Goal: Task Accomplishment & Management: Use online tool/utility

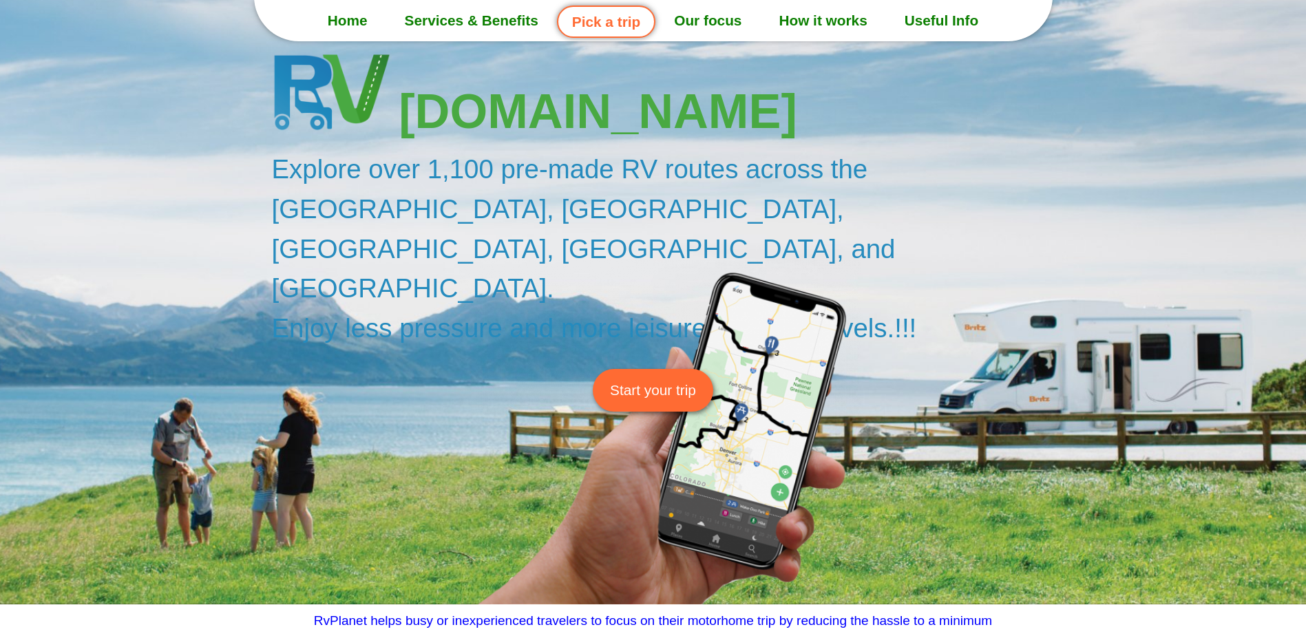
scroll to position [69, 0]
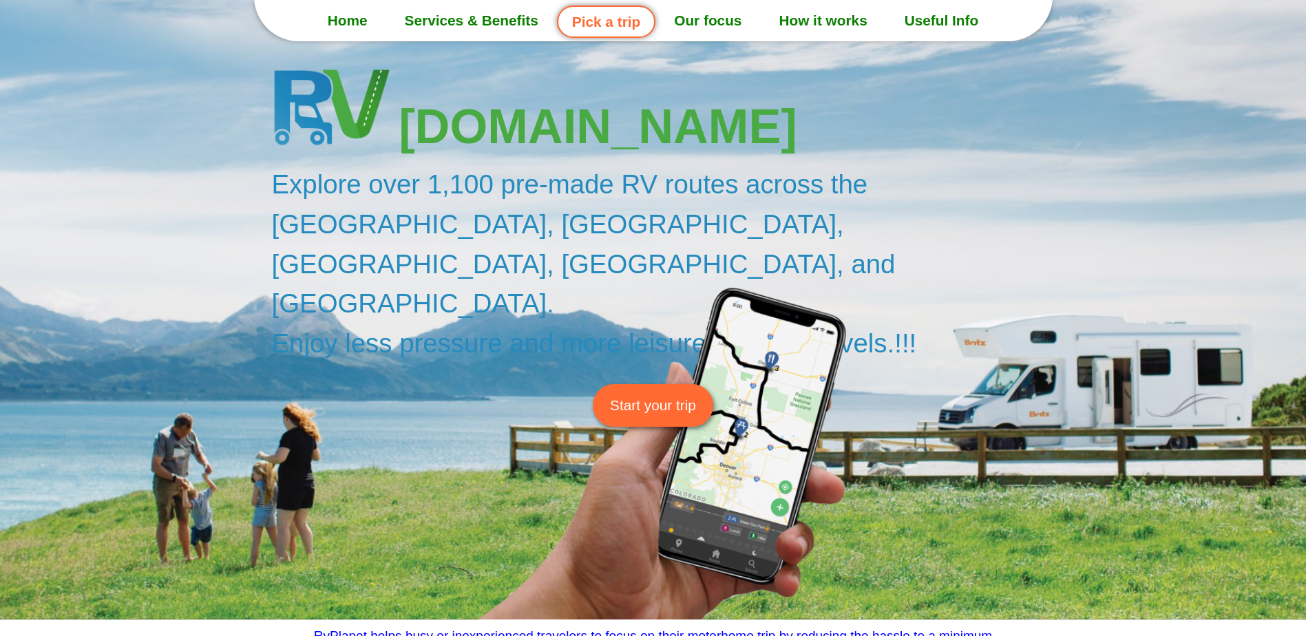
click at [657, 394] on span "Start your trip" at bounding box center [653, 404] width 86 height 21
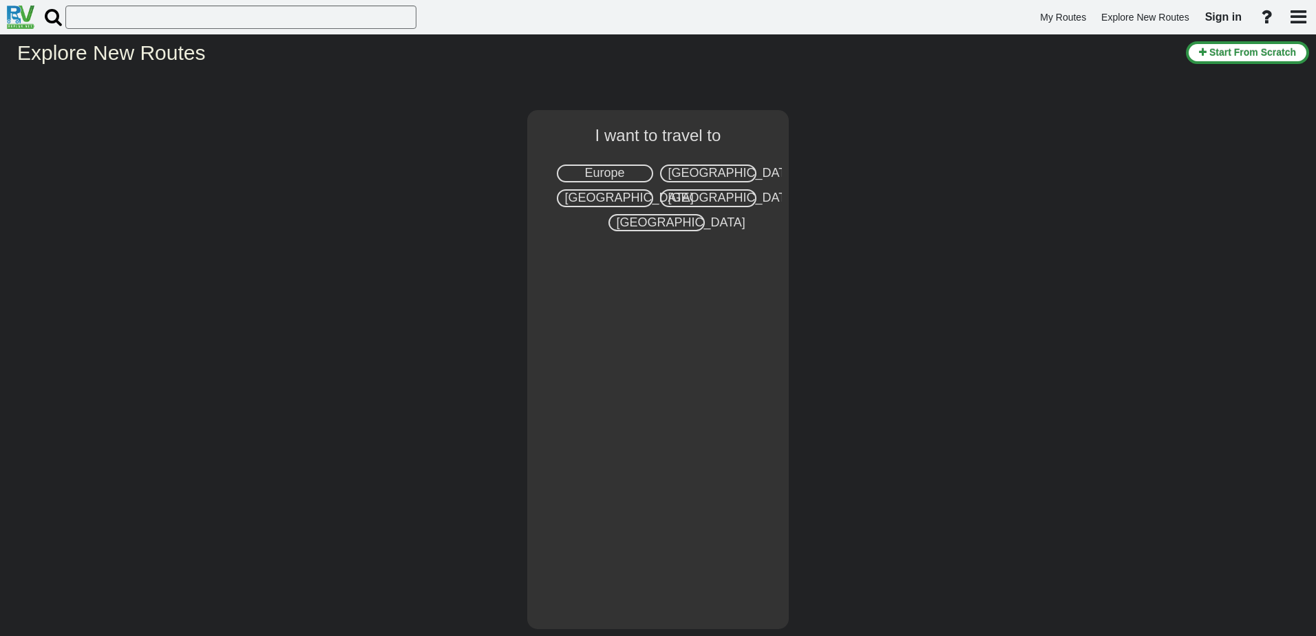
click at [680, 174] on span "[GEOGRAPHIC_DATA]" at bounding box center [732, 173] width 129 height 14
select select "number:2"
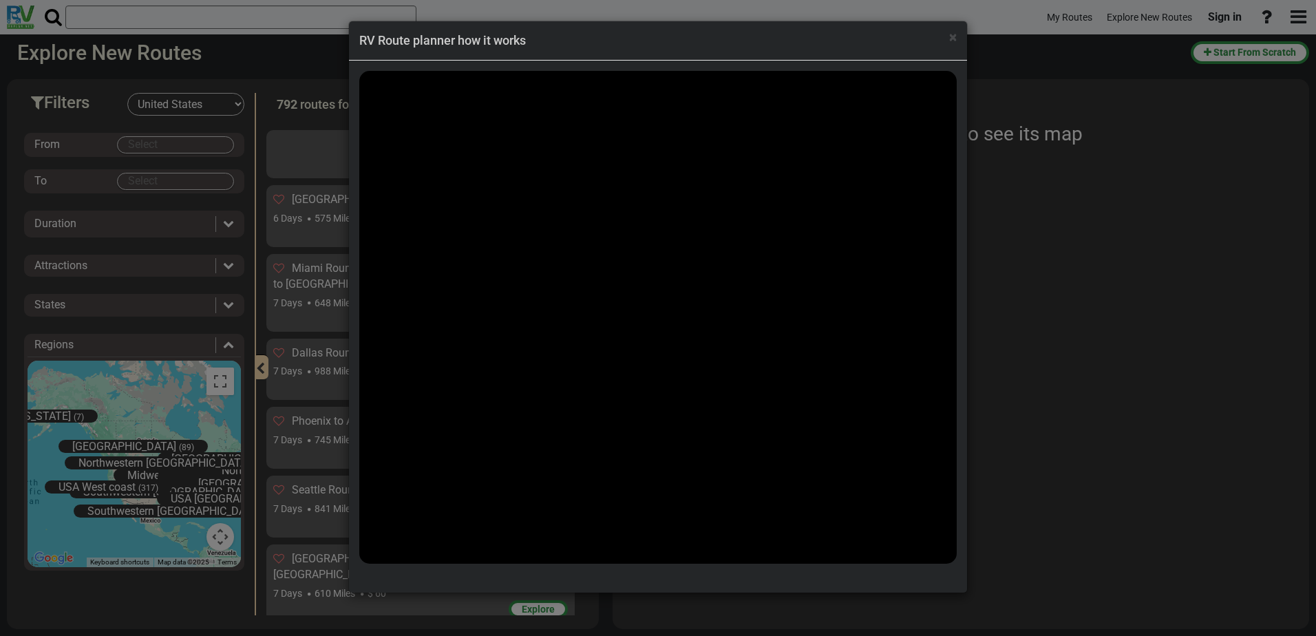
click at [210, 147] on div "× RV Route planner how it works" at bounding box center [658, 318] width 1316 height 636
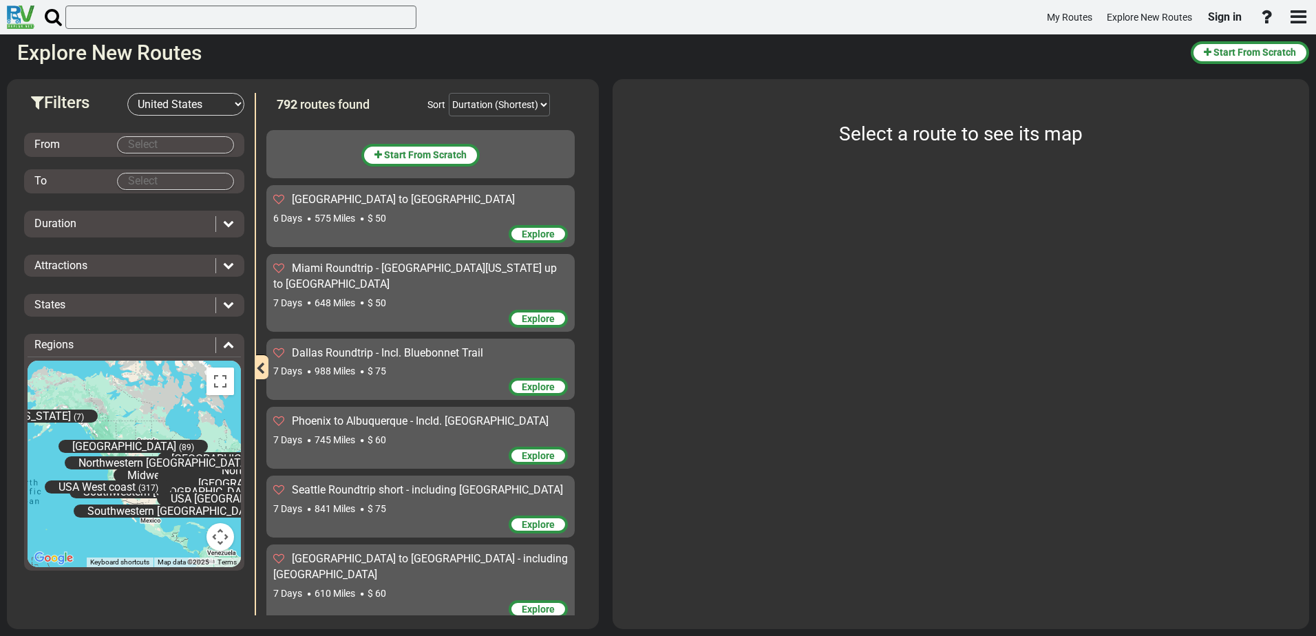
click at [184, 149] on body "My Routes Explore New Routes Sign in ×" at bounding box center [658, 318] width 1316 height 636
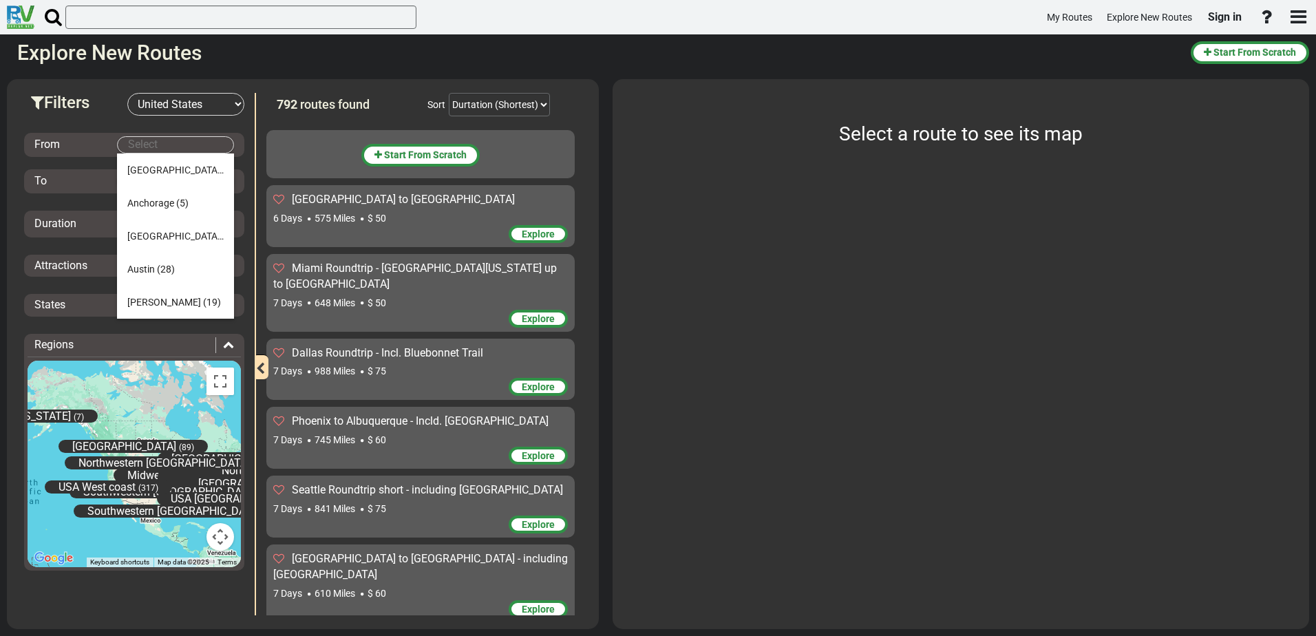
scroll to position [207, 0]
click at [222, 257] on span "(30)" at bounding box center [231, 260] width 18 height 11
type input "[GEOGRAPHIC_DATA]"
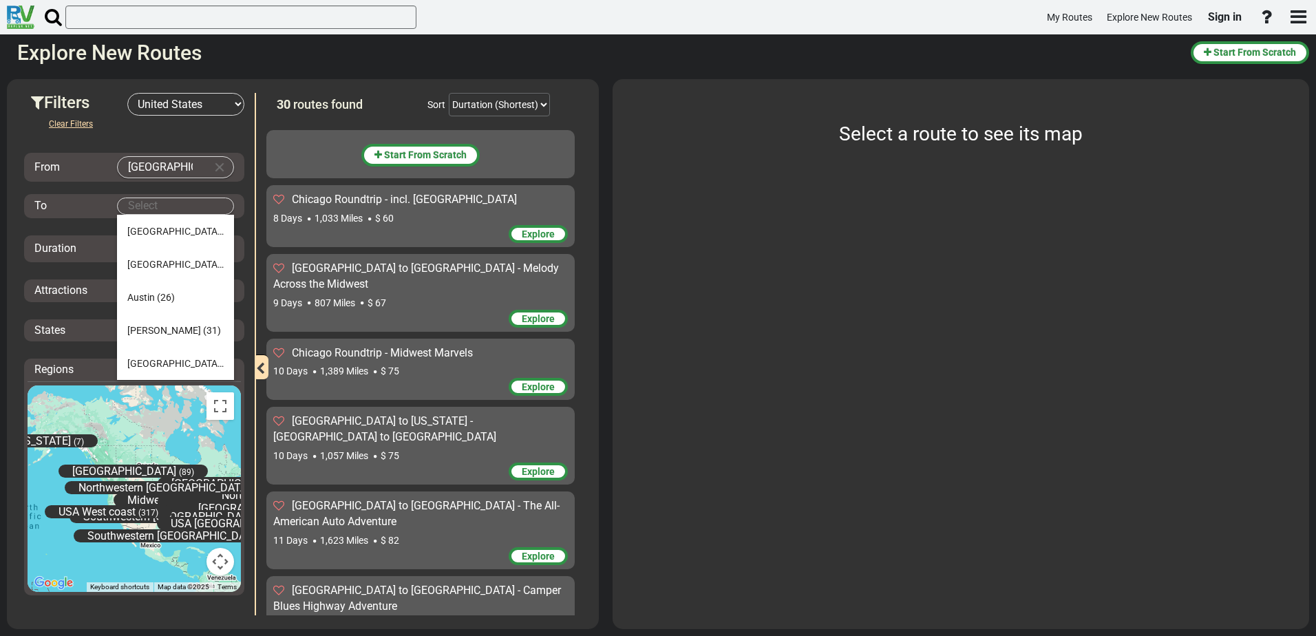
click at [166, 204] on body "My Routes Explore New Routes Sign in ×" at bounding box center [658, 318] width 1316 height 636
click at [189, 224] on li "Albuquerque (27)" at bounding box center [175, 231] width 117 height 33
type input "[GEOGRAPHIC_DATA]"
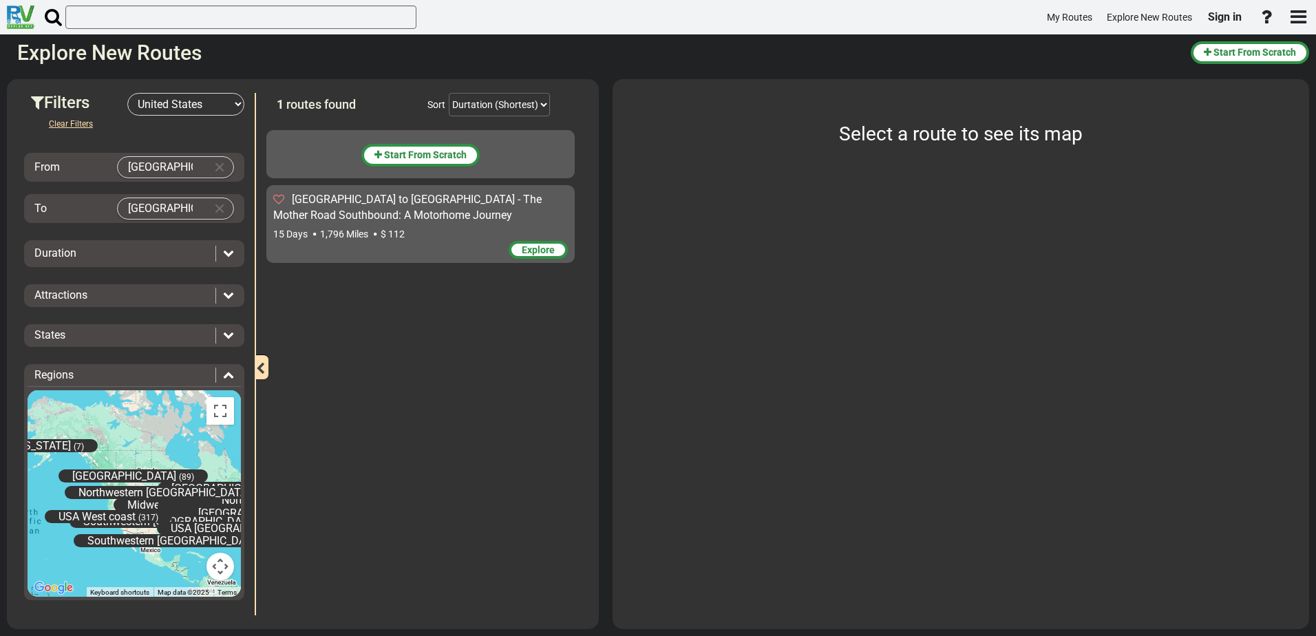
click at [227, 257] on icon at bounding box center [228, 252] width 11 height 11
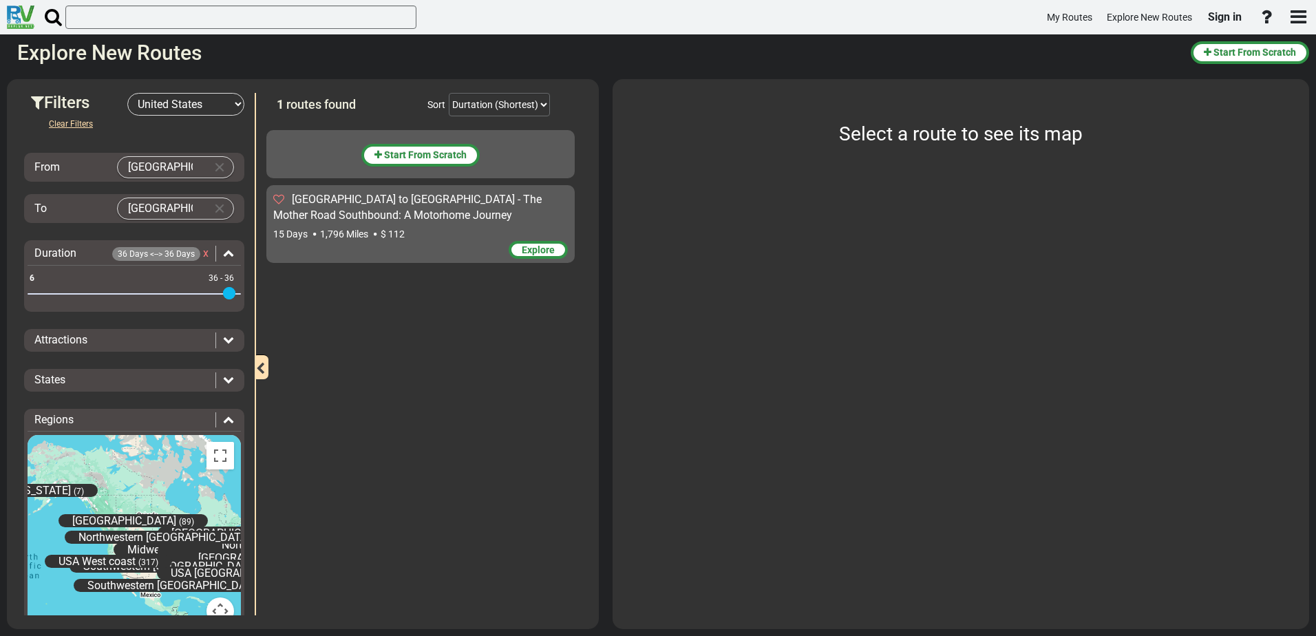
drag, startPoint x: 38, startPoint y: 298, endPoint x: 232, endPoint y: 308, distance: 194.4
click at [232, 308] on div "Duration 36 Days <--> 36 Days x 6 36 36 36 36 - 36" at bounding box center [134, 276] width 220 height 72
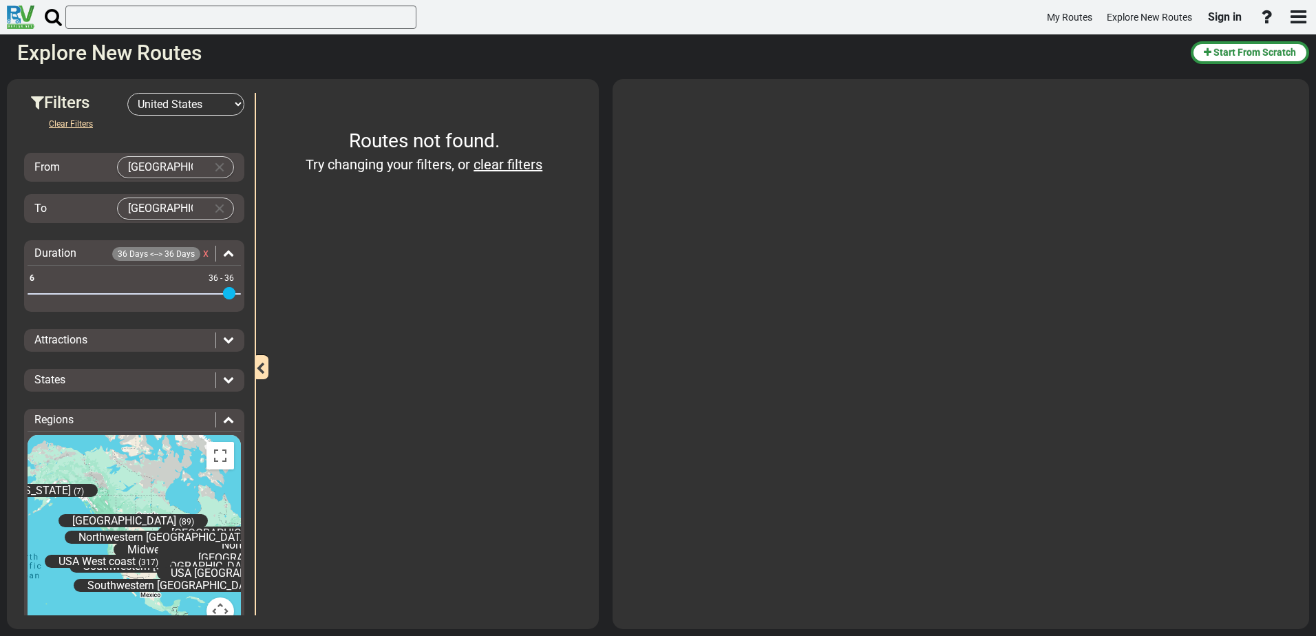
click at [223, 344] on icon at bounding box center [228, 339] width 11 height 11
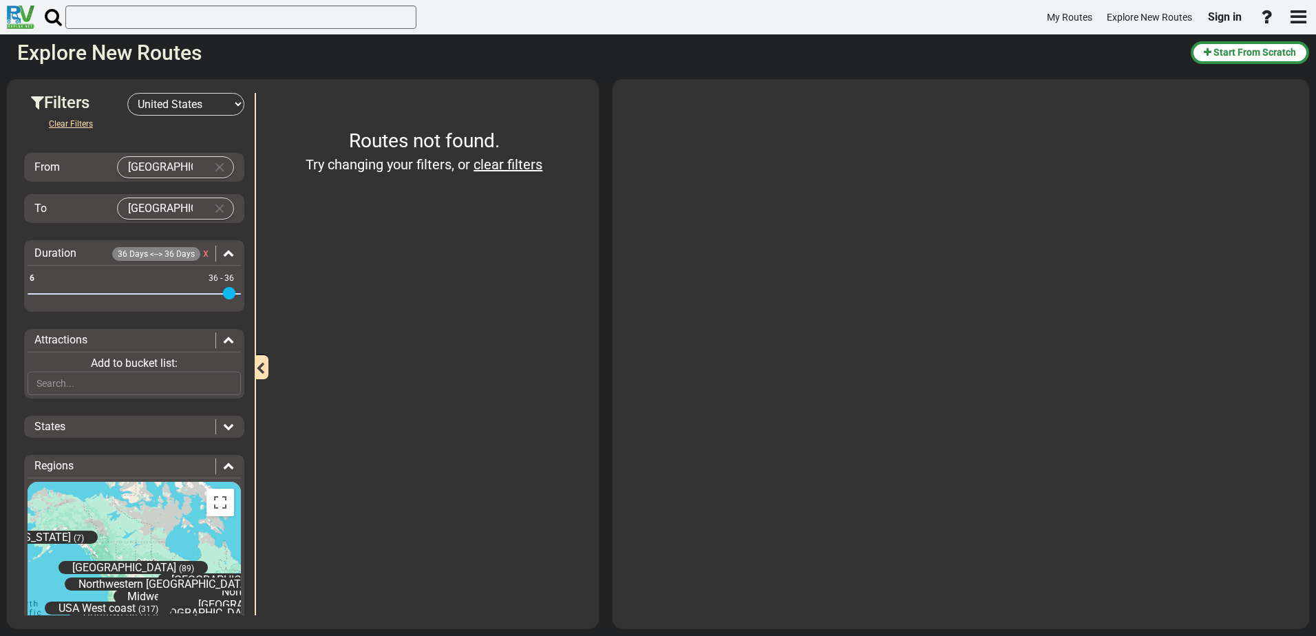
click at [223, 344] on icon at bounding box center [228, 339] width 11 height 11
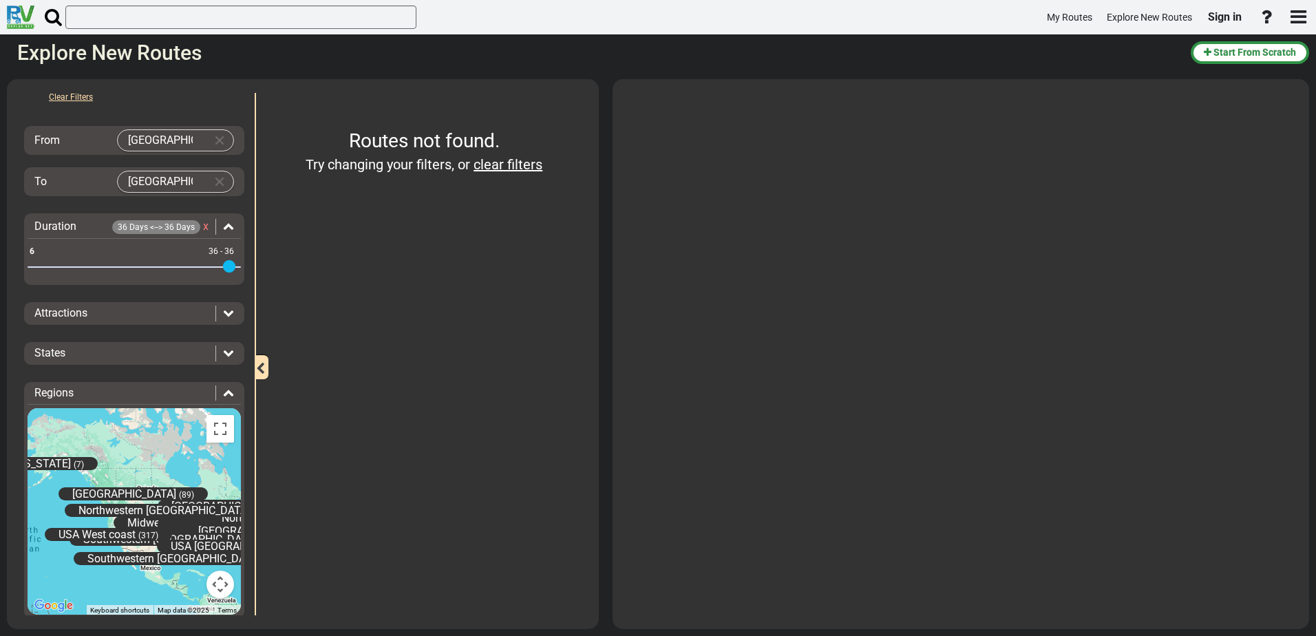
scroll to position [42, 0]
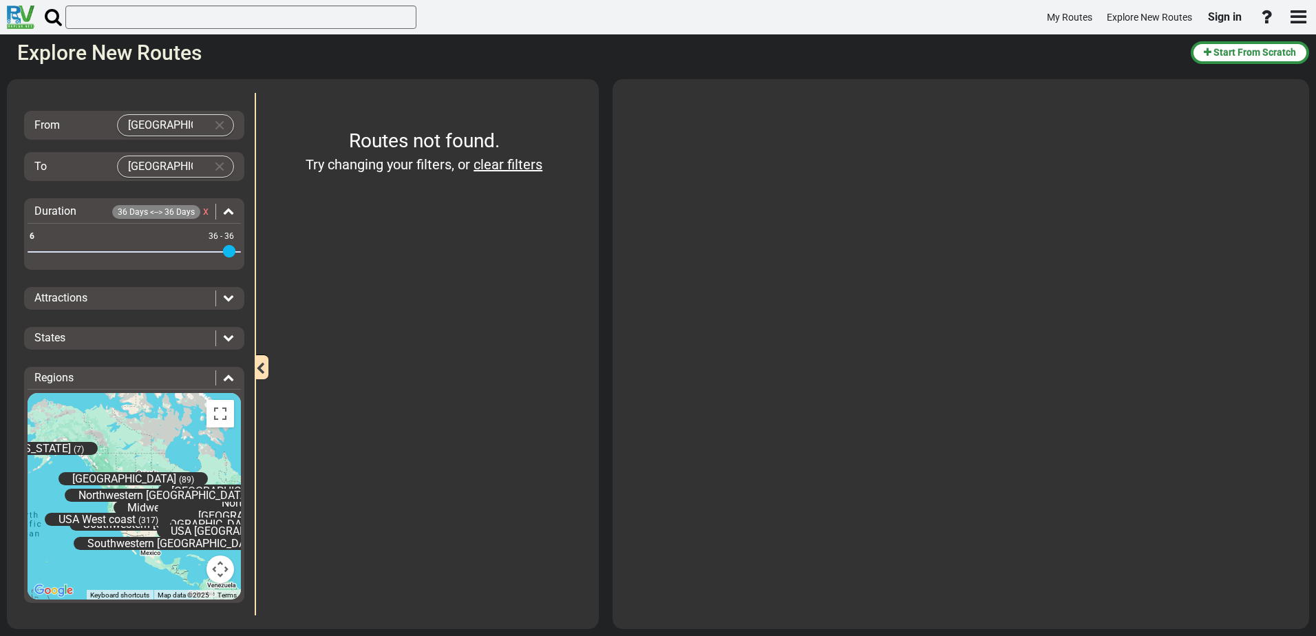
click at [289, 444] on div "Routes not found. Try changing your filters, or clear filters" at bounding box center [423, 354] width 315 height 523
